Goal: Find specific page/section: Find specific page/section

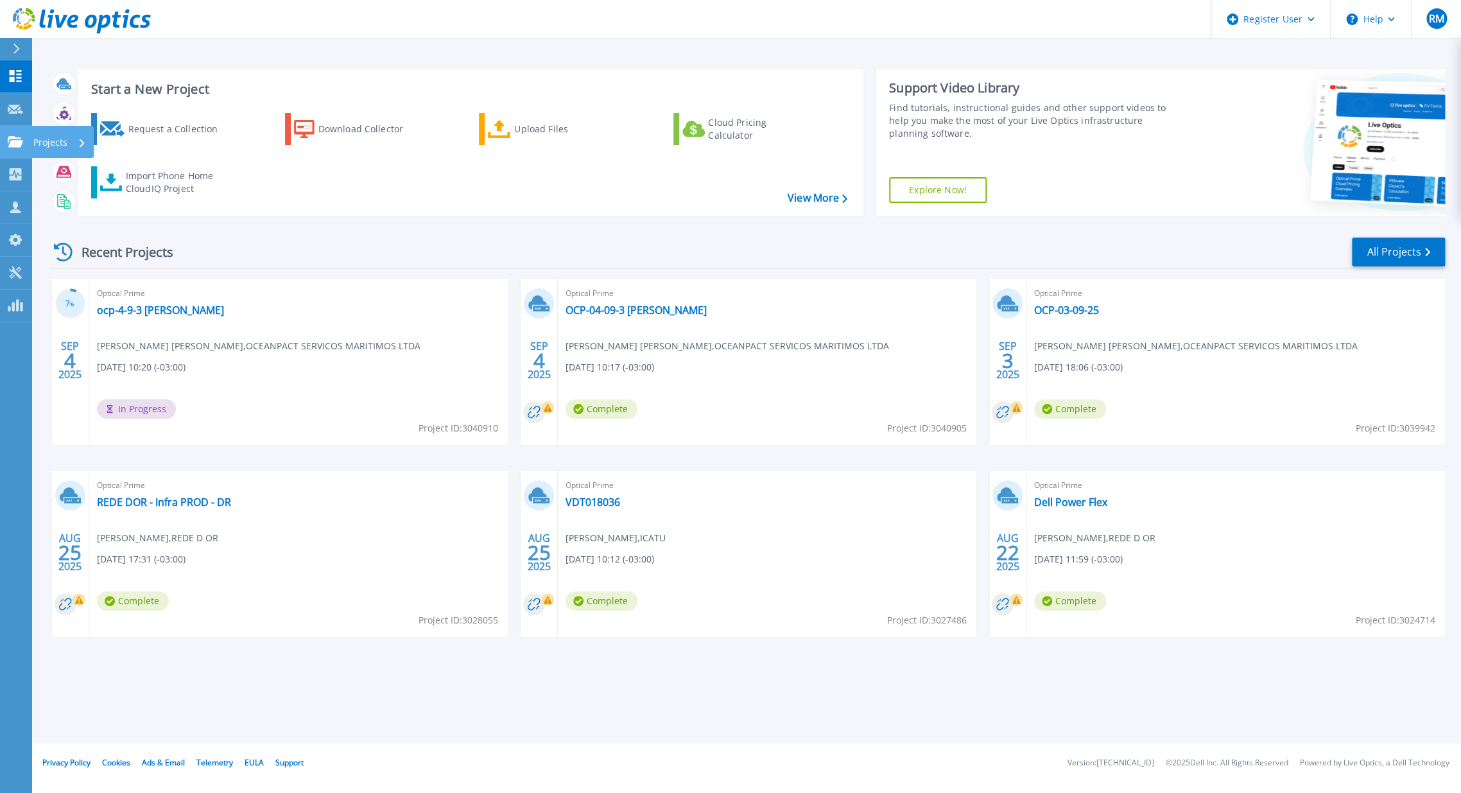
click at [13, 144] on icon at bounding box center [15, 141] width 15 height 11
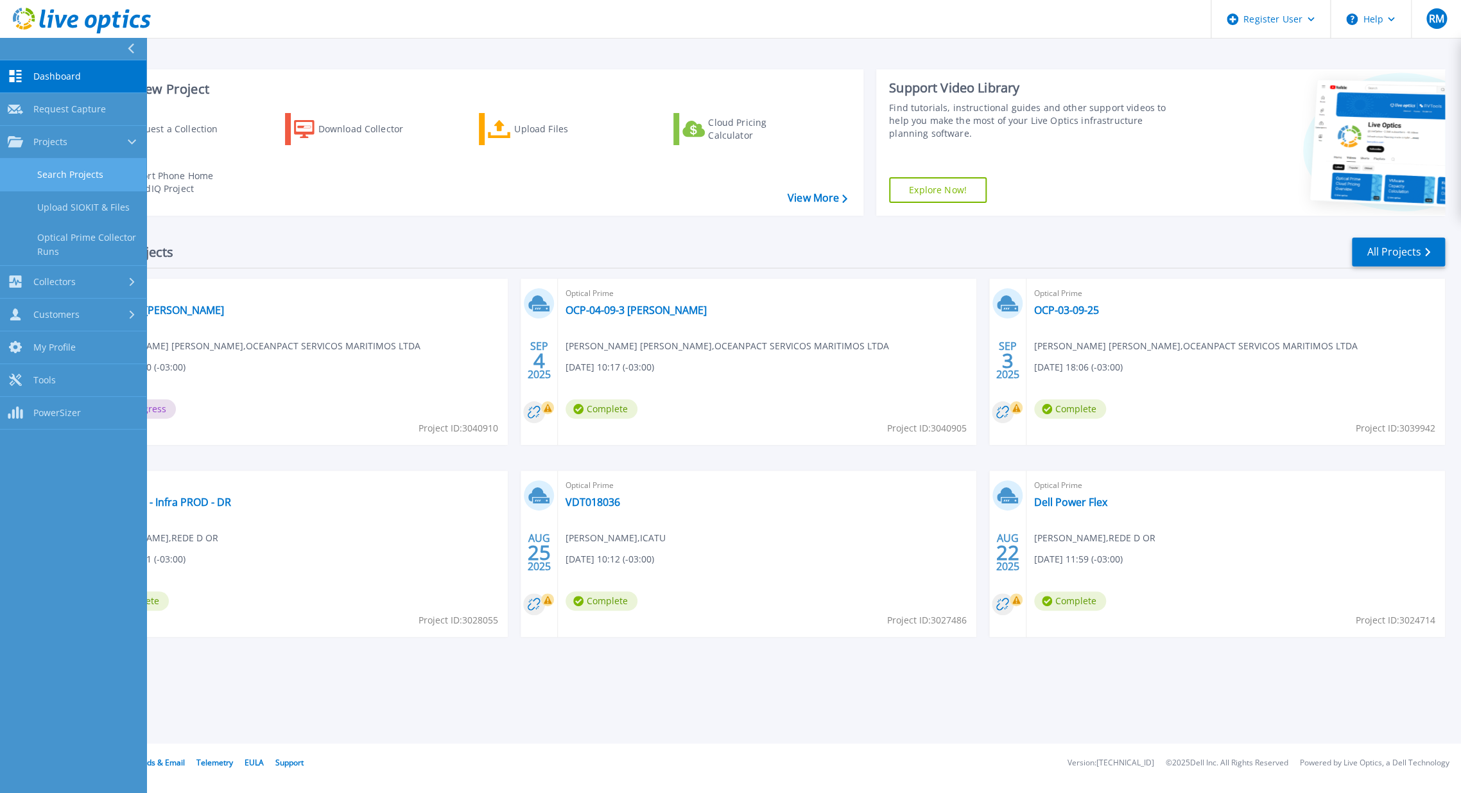
click at [82, 178] on link "Search Projects" at bounding box center [73, 175] width 146 height 33
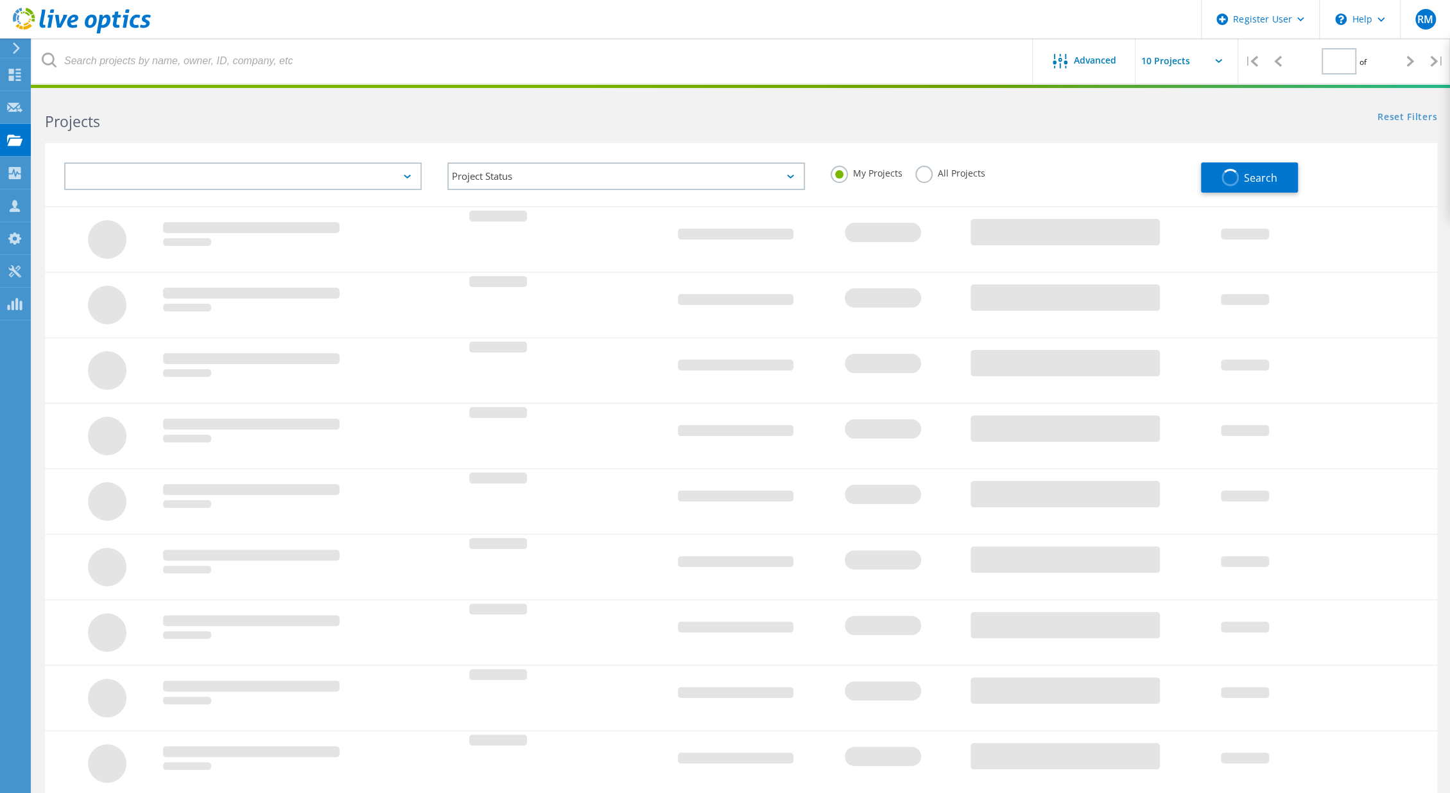
type input "1"
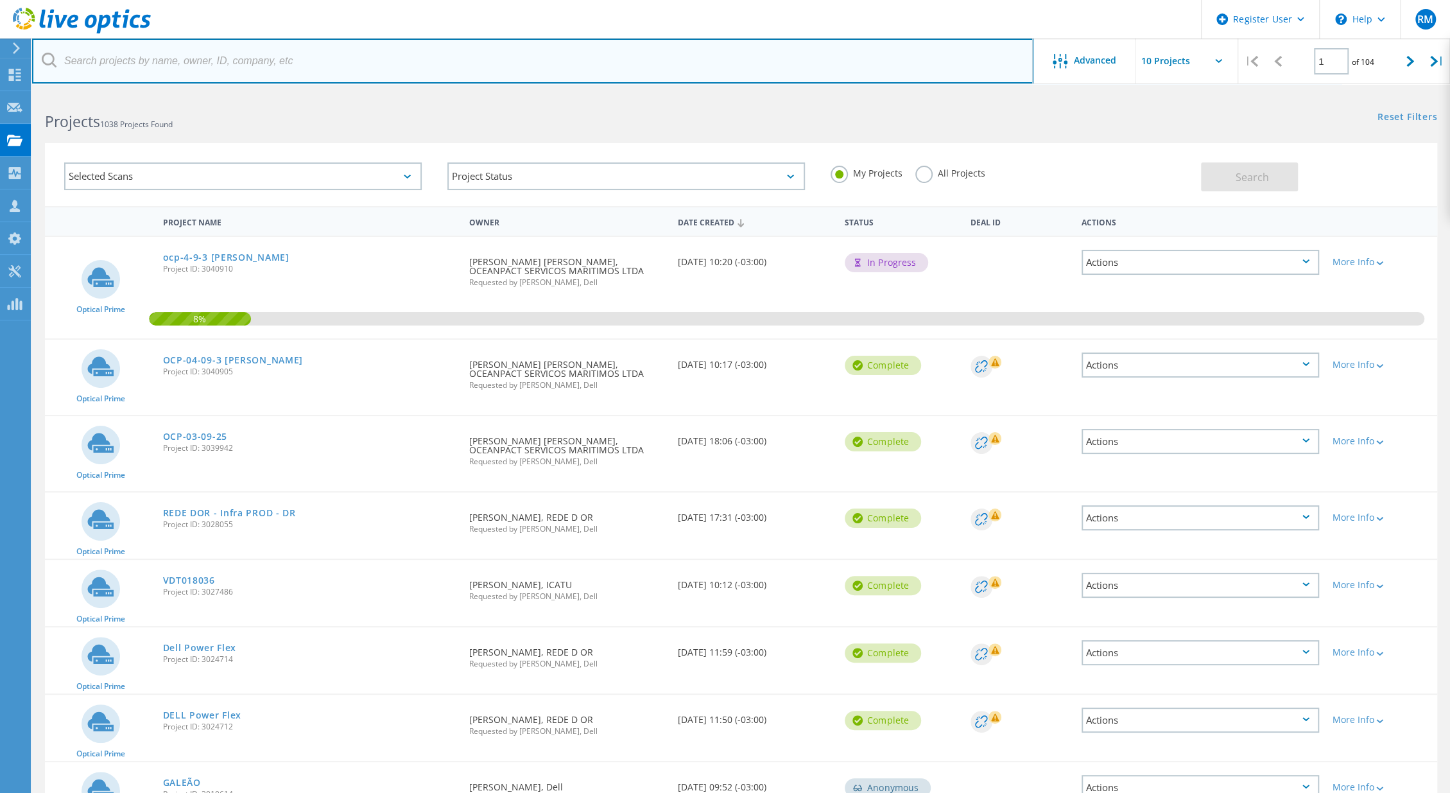
click at [259, 65] on input "text" at bounding box center [532, 61] width 1001 height 45
type input "zurich"
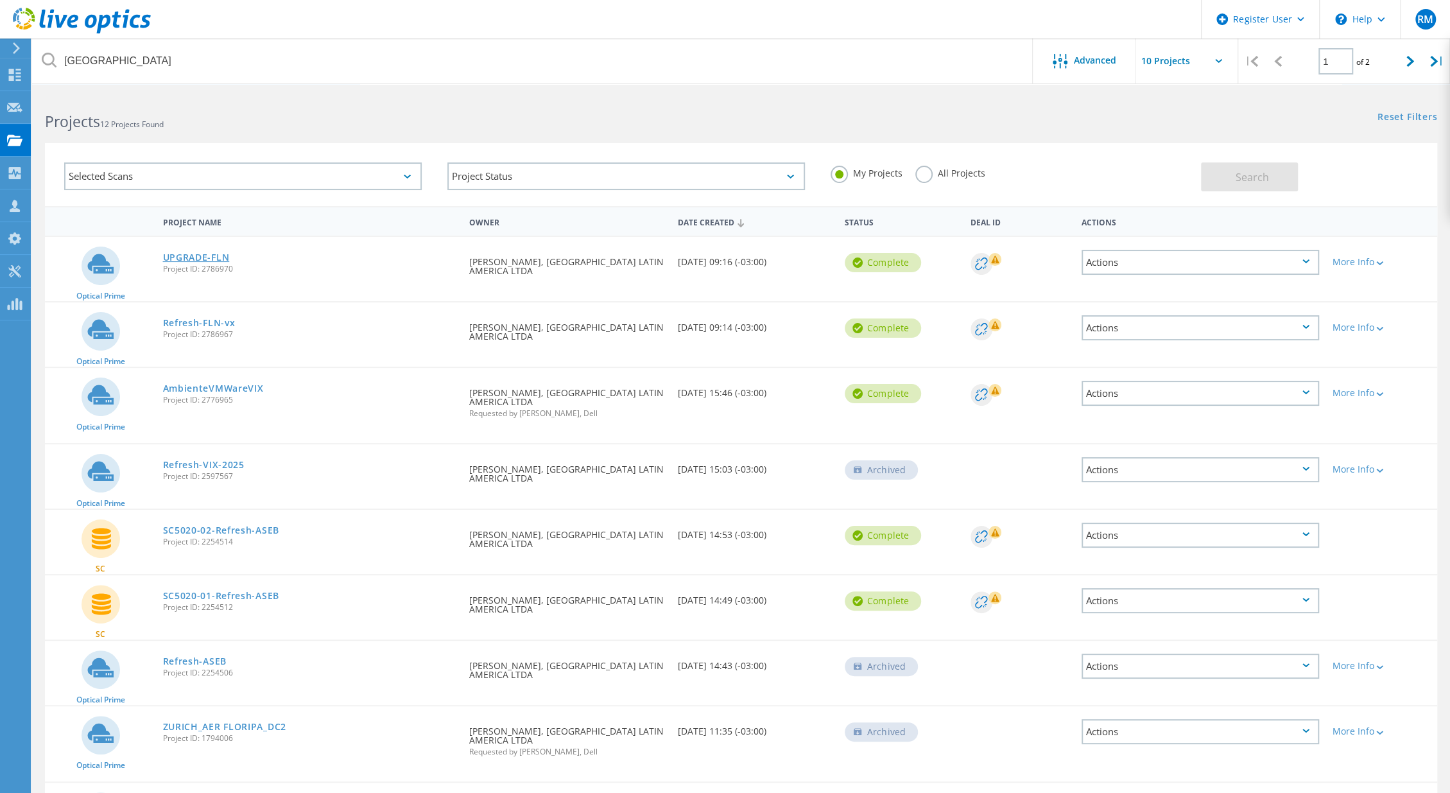
click at [193, 259] on link "UPGRADE-FLN" at bounding box center [196, 257] width 67 height 9
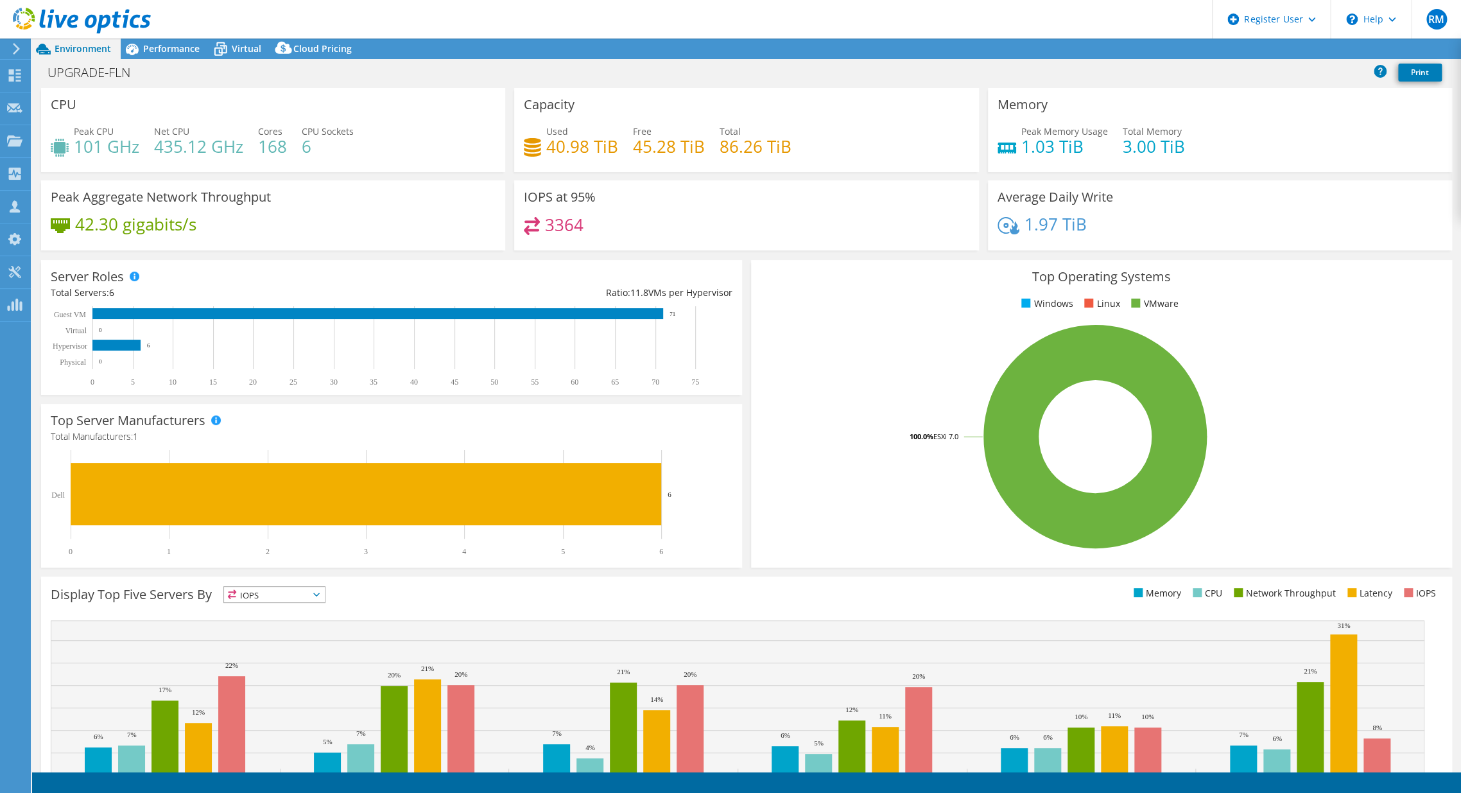
select select "USD"
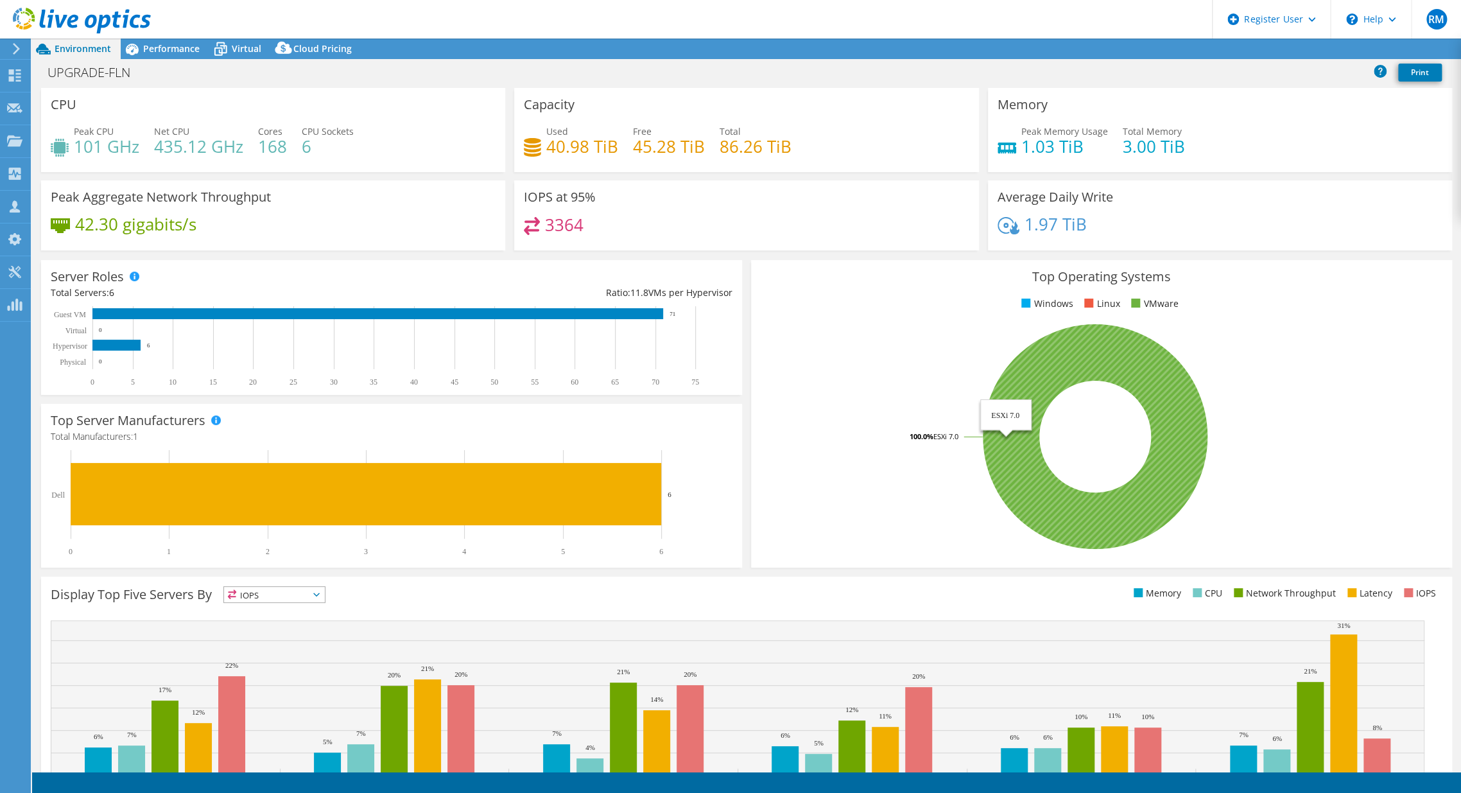
select select "SouthAmerica"
select select "BRL"
